Goal: Task Accomplishment & Management: Use online tool/utility

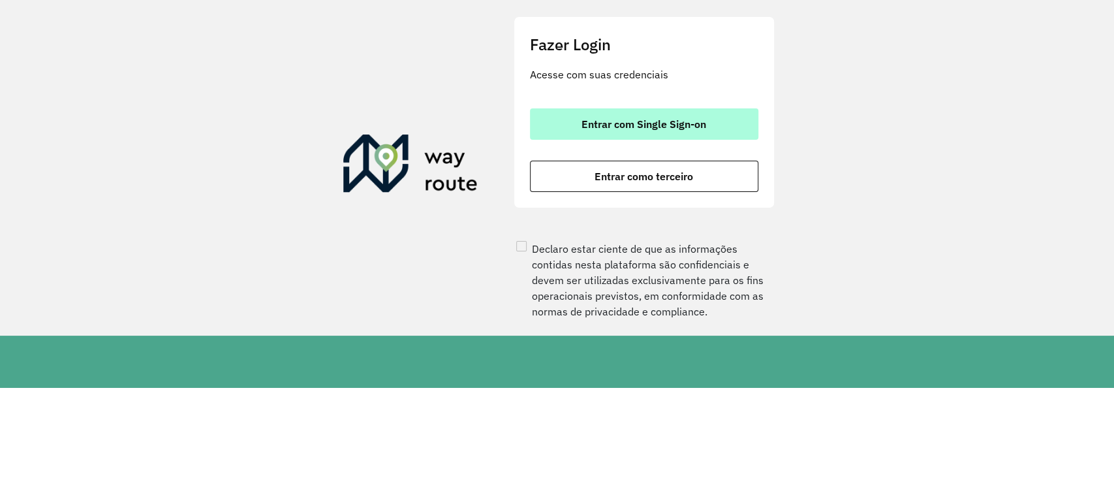
click at [656, 129] on span "Entrar com Single Sign-on" at bounding box center [643, 124] width 125 height 10
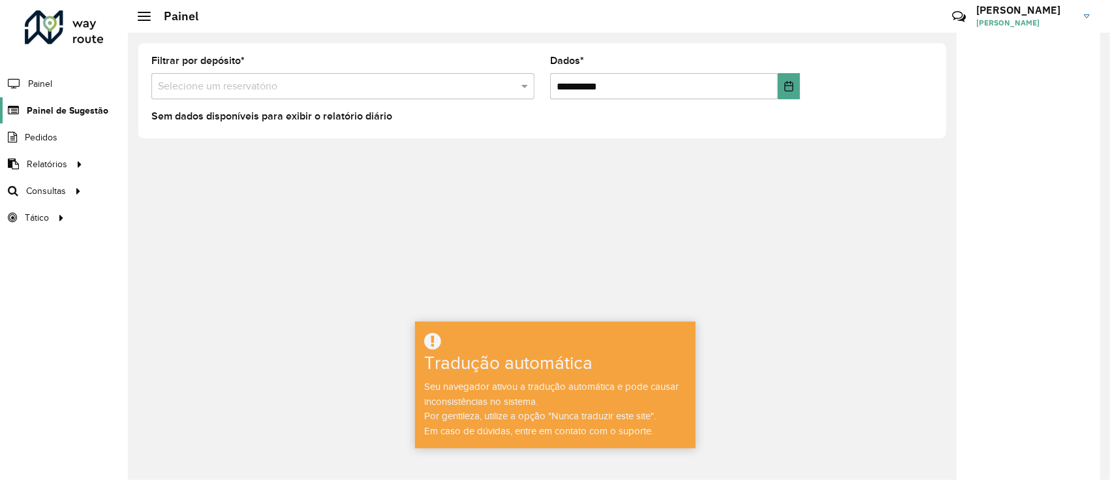
click at [64, 115] on span "Painel de Sugestão" at bounding box center [68, 111] width 82 height 14
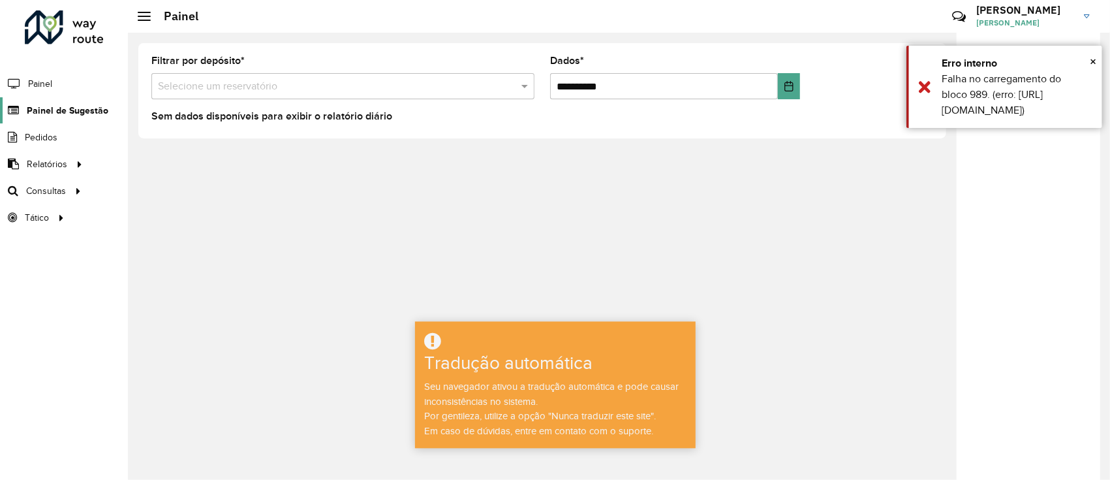
click at [92, 114] on font "Painel de Sugestão" at bounding box center [68, 110] width 82 height 10
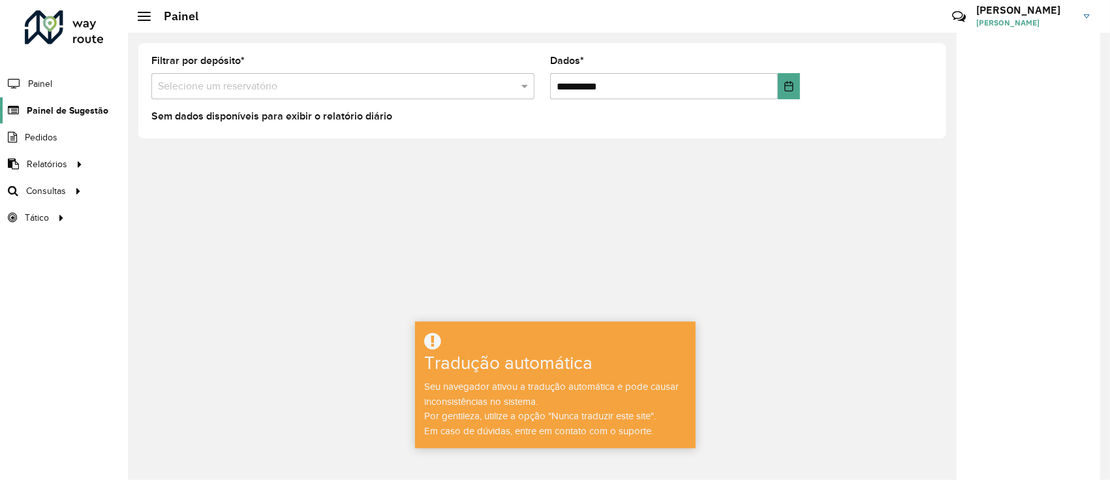
click at [69, 112] on font "Painel de Sugestão" at bounding box center [68, 110] width 82 height 10
